Goal: Use online tool/utility: Utilize a website feature to perform a specific function

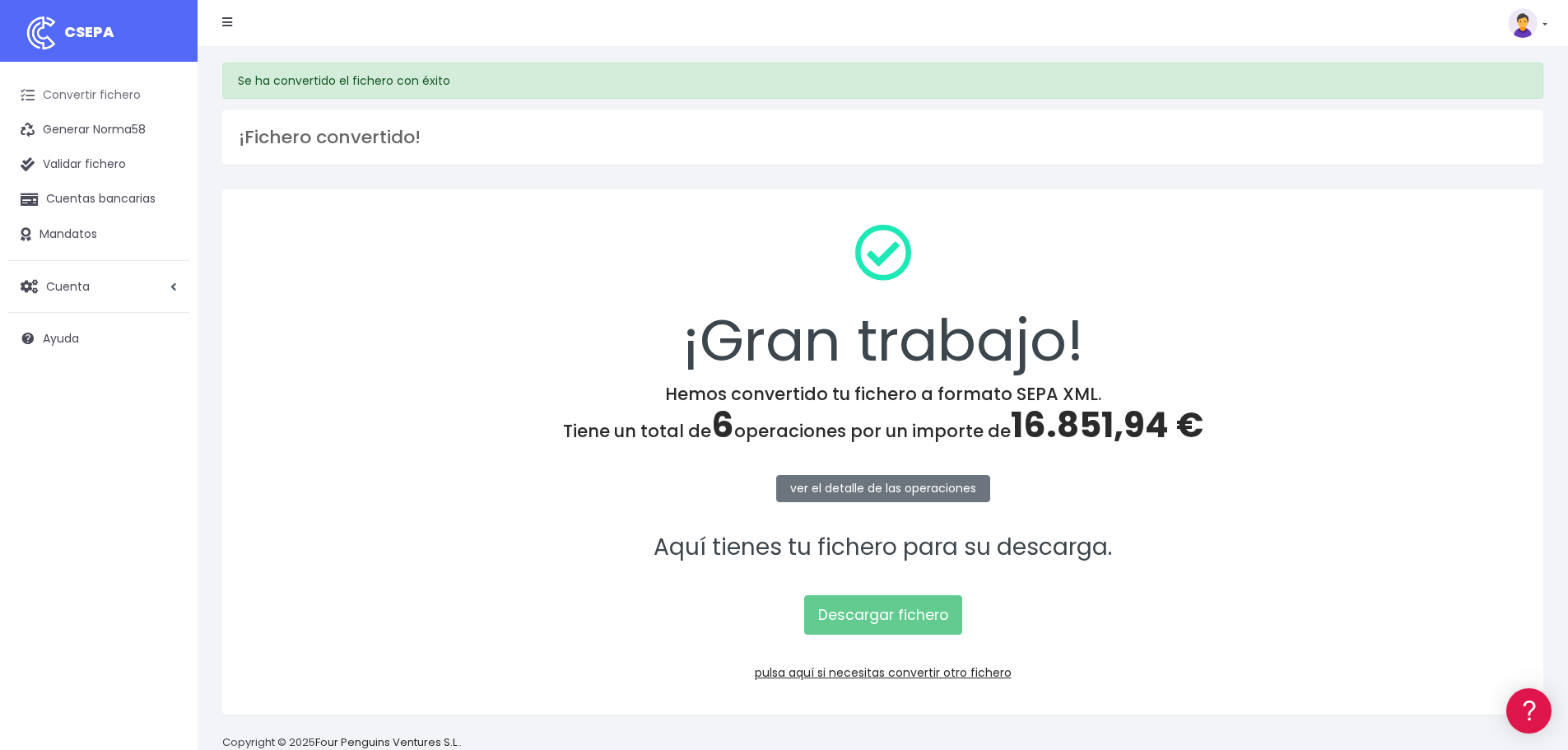
click at [114, 92] on link "Convertir fichero" at bounding box center [99, 95] width 181 height 35
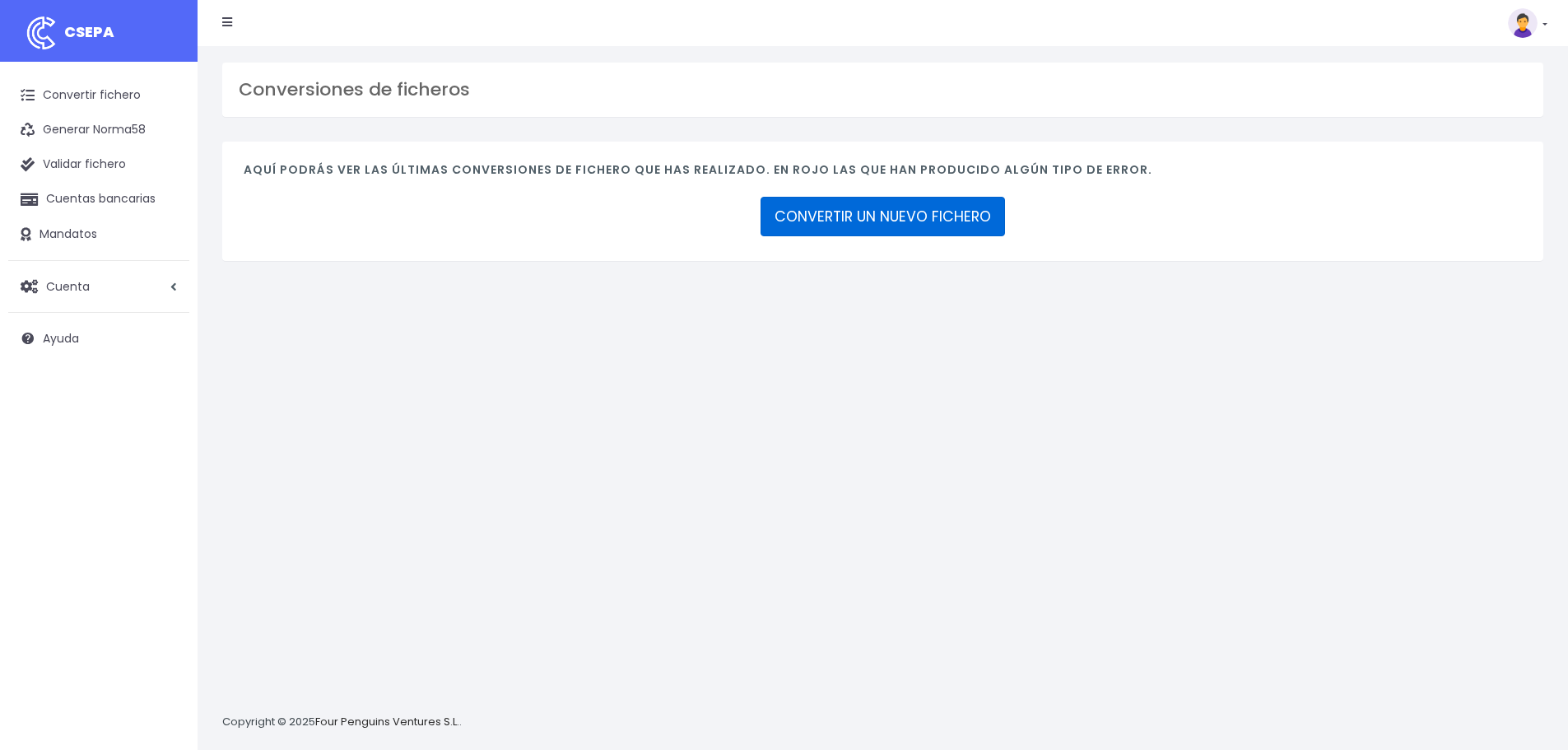
click at [926, 209] on link "CONVERTIR UN NUEVO FICHERO" at bounding box center [882, 216] width 244 height 39
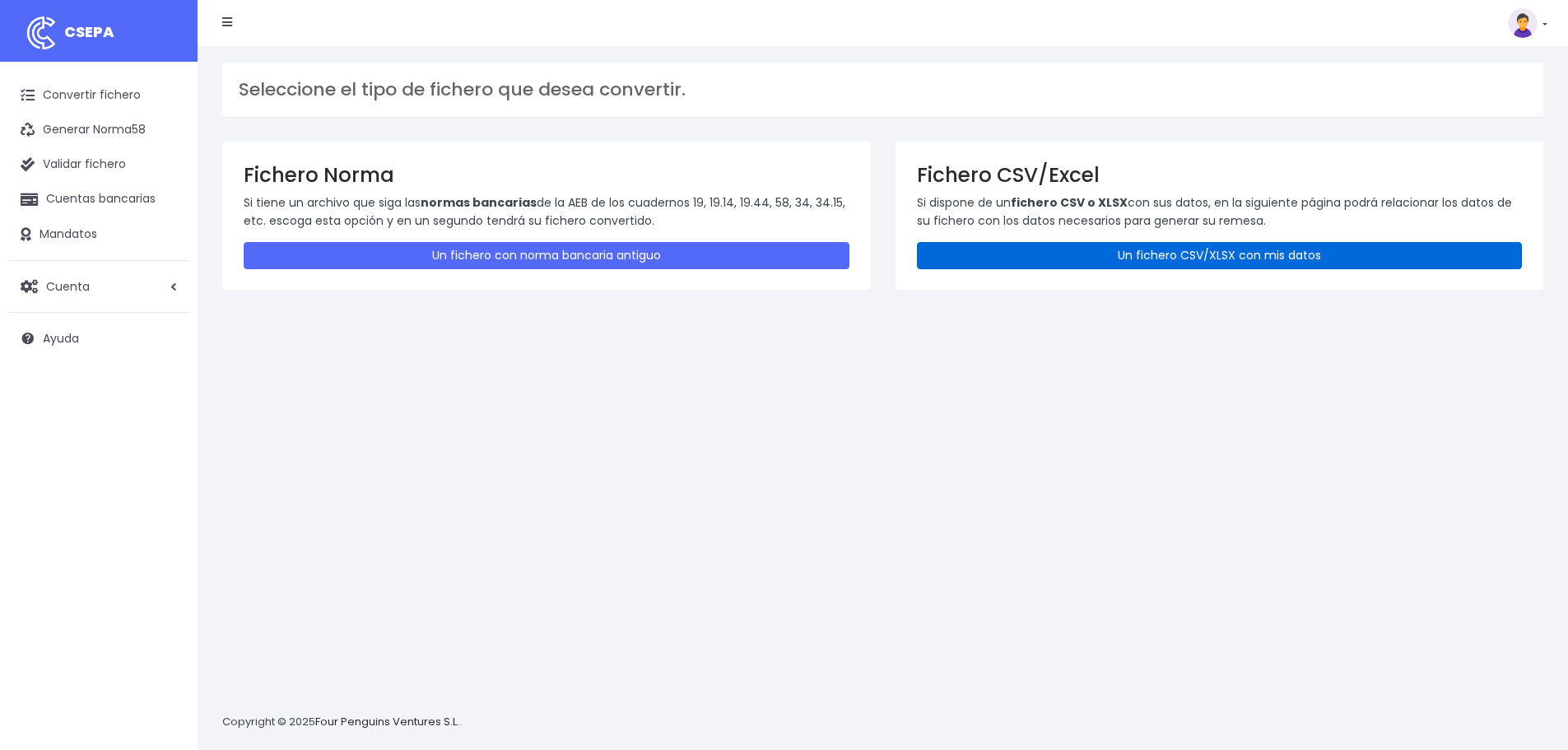
click at [1195, 256] on link "Un fichero CSV/XLSX con mis datos" at bounding box center [1220, 255] width 606 height 27
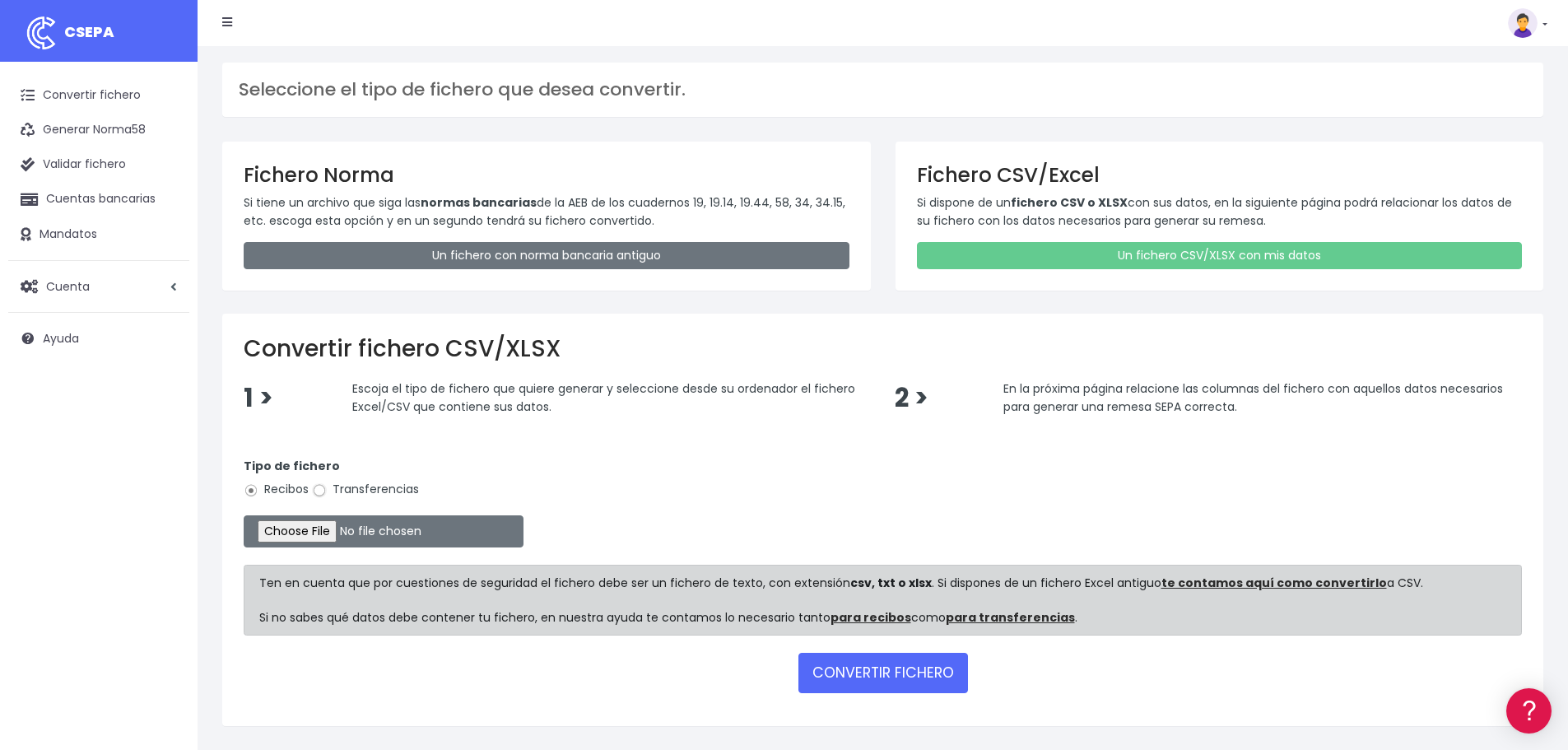
click at [313, 493] on input "Transferencias" at bounding box center [319, 490] width 14 height 14
radio input "true"
click at [316, 534] on input "file" at bounding box center [383, 531] width 280 height 32
type input "C:\fakepath\Fichero Banco estructura 08-25.xlsx"
click at [878, 678] on button "CONVERTIR FICHERO" at bounding box center [883, 672] width 169 height 39
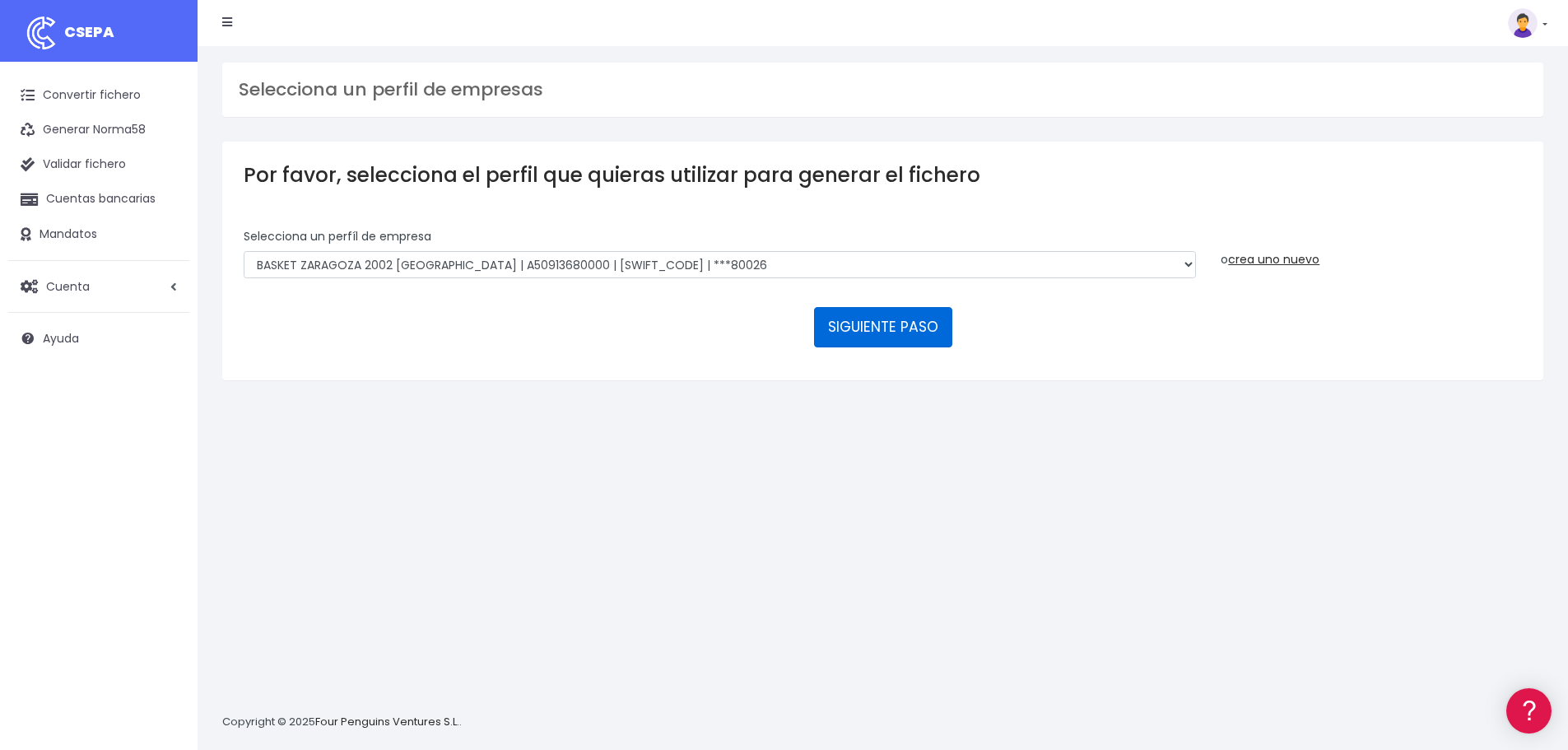
click at [882, 317] on button "SIGUIENTE PASO" at bounding box center [883, 327] width 138 height 39
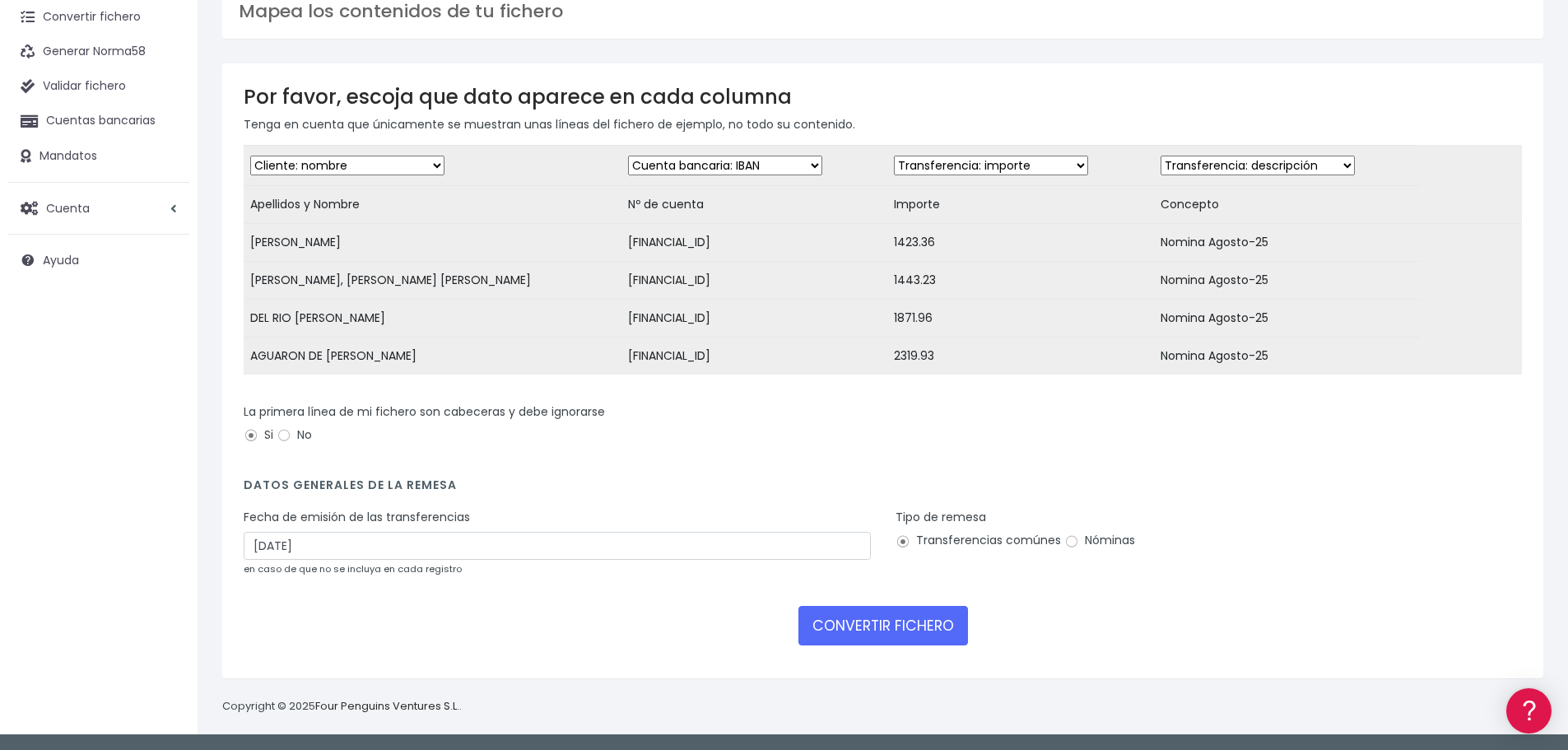
scroll to position [90, 0]
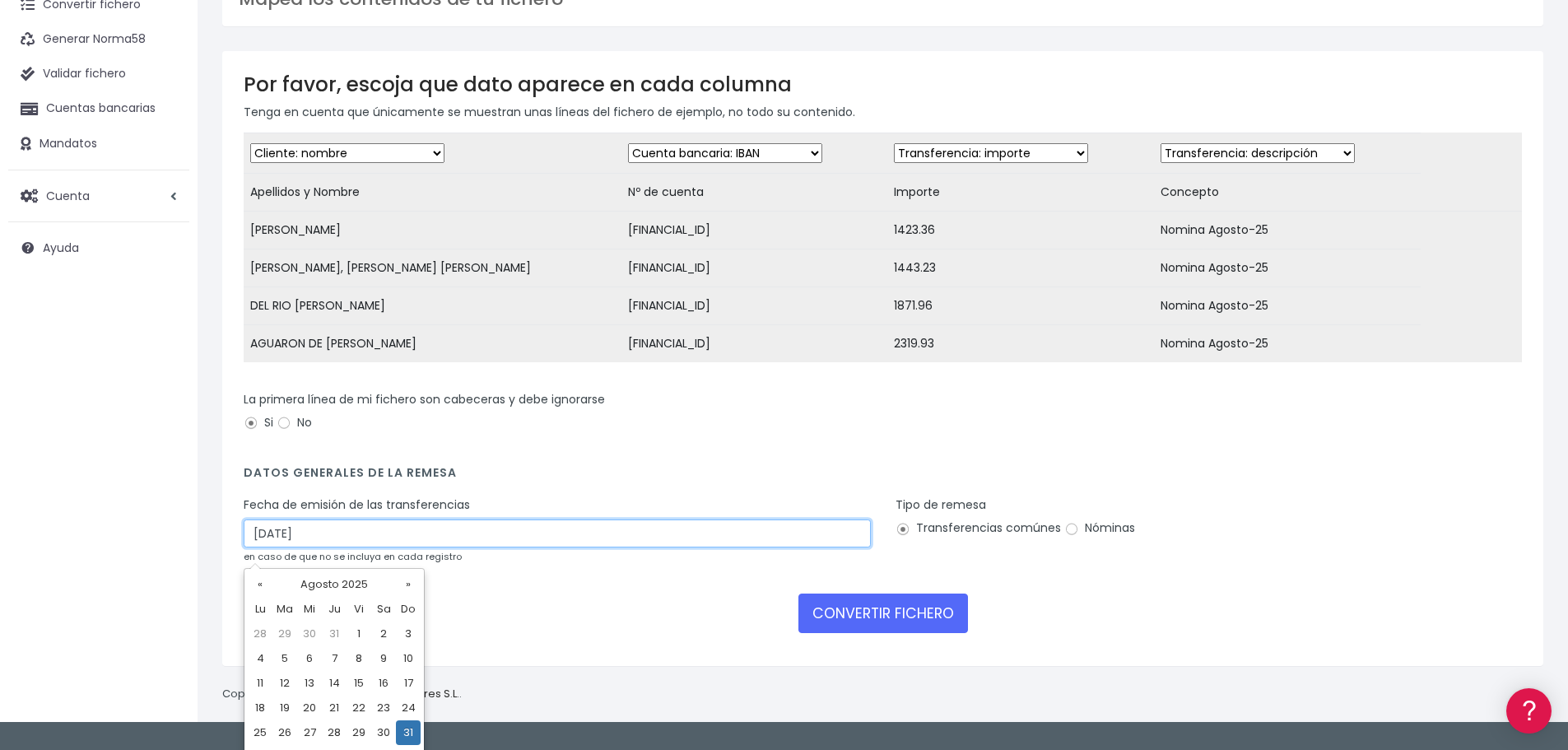
click at [342, 547] on input "31/08/2025" at bounding box center [557, 533] width 628 height 28
click at [404, 584] on th "»" at bounding box center [408, 584] width 25 height 25
click at [311, 656] on td "3" at bounding box center [309, 658] width 25 height 25
type input "03/09/2025"
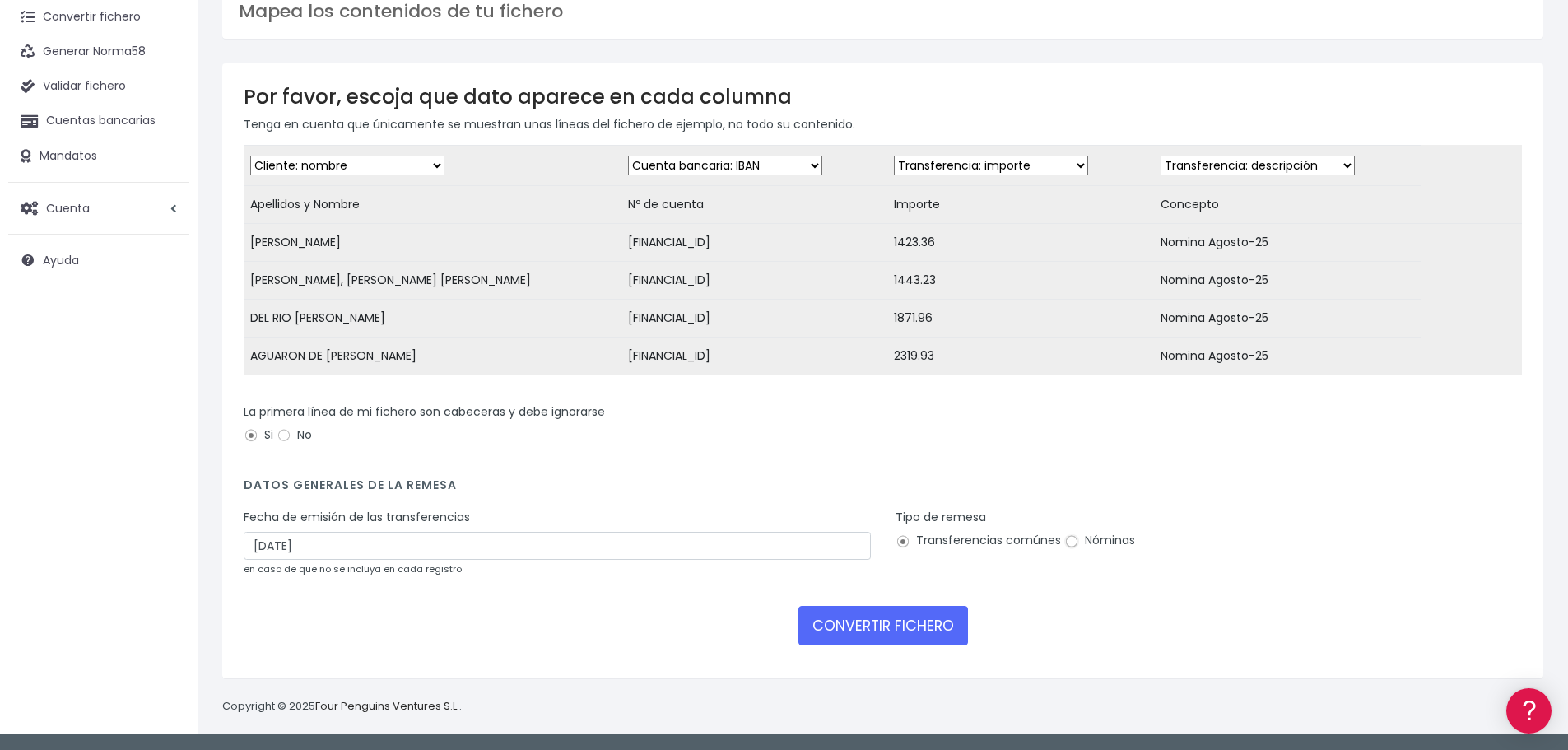
click at [1072, 543] on input "Nóminas" at bounding box center [1071, 541] width 14 height 14
radio input "true"
click at [836, 627] on button "CONVERTIR FICHERO" at bounding box center [883, 625] width 169 height 39
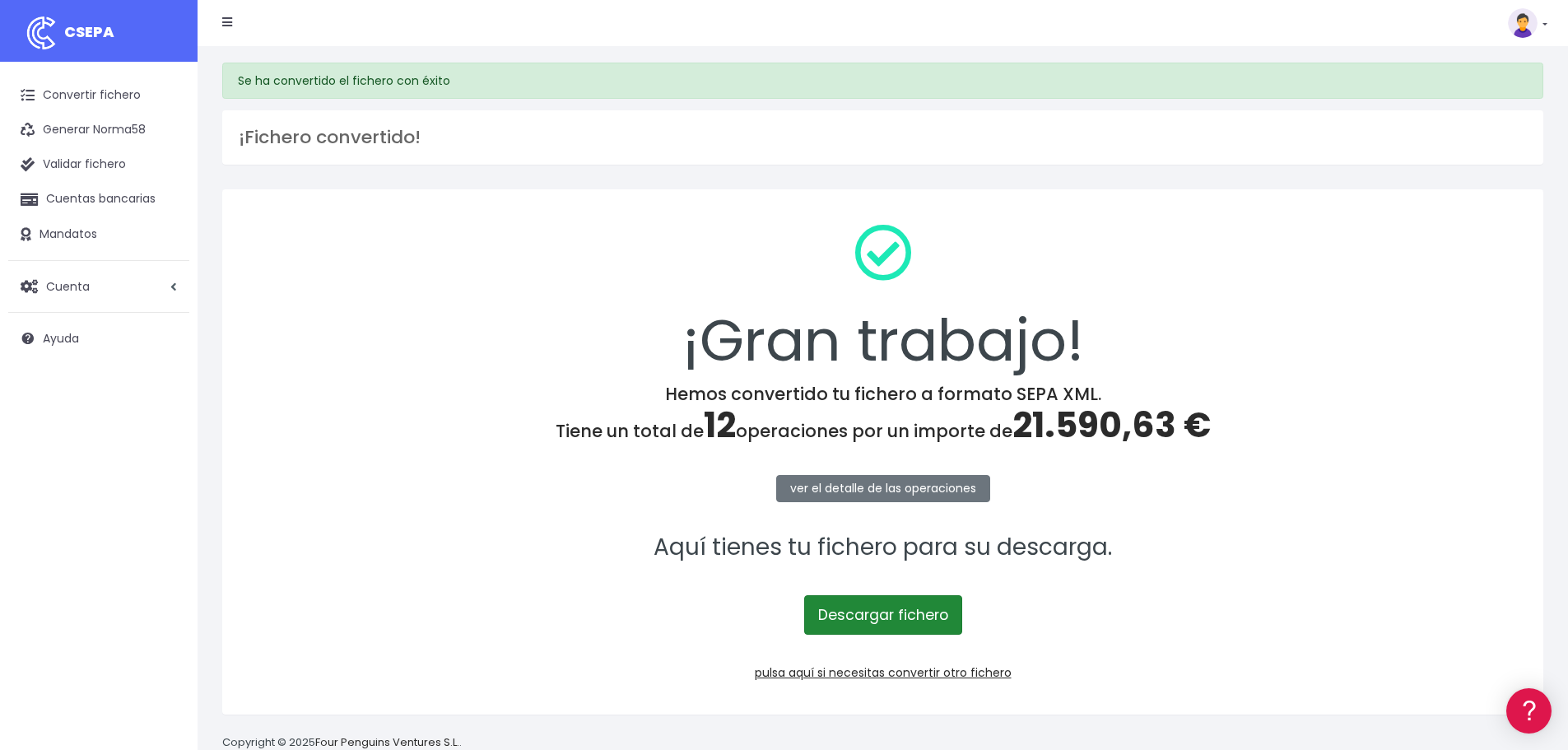
click at [928, 615] on link "Descargar fichero" at bounding box center [883, 615] width 158 height 39
